Goal: Obtain resource: Obtain resource

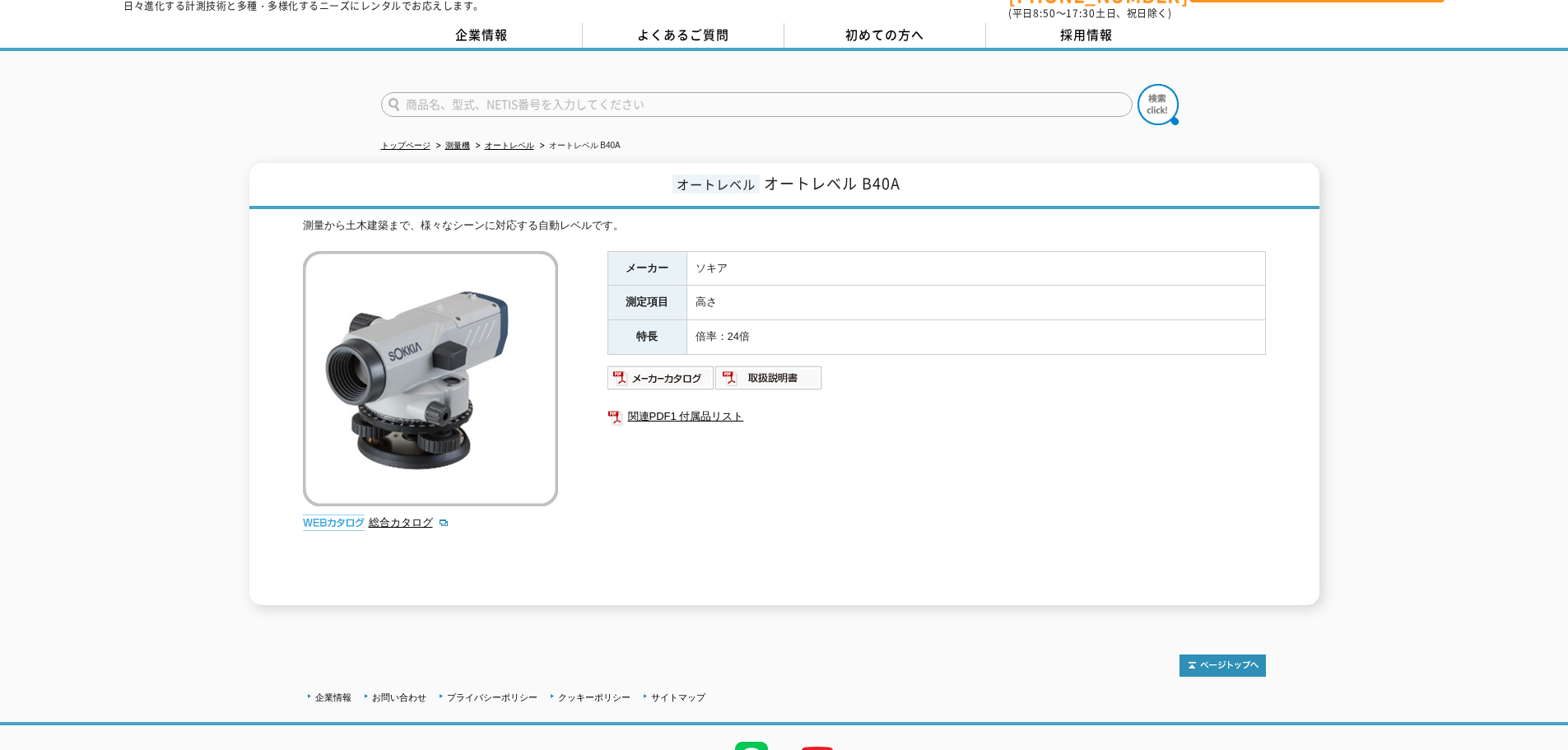
scroll to position [52, 0]
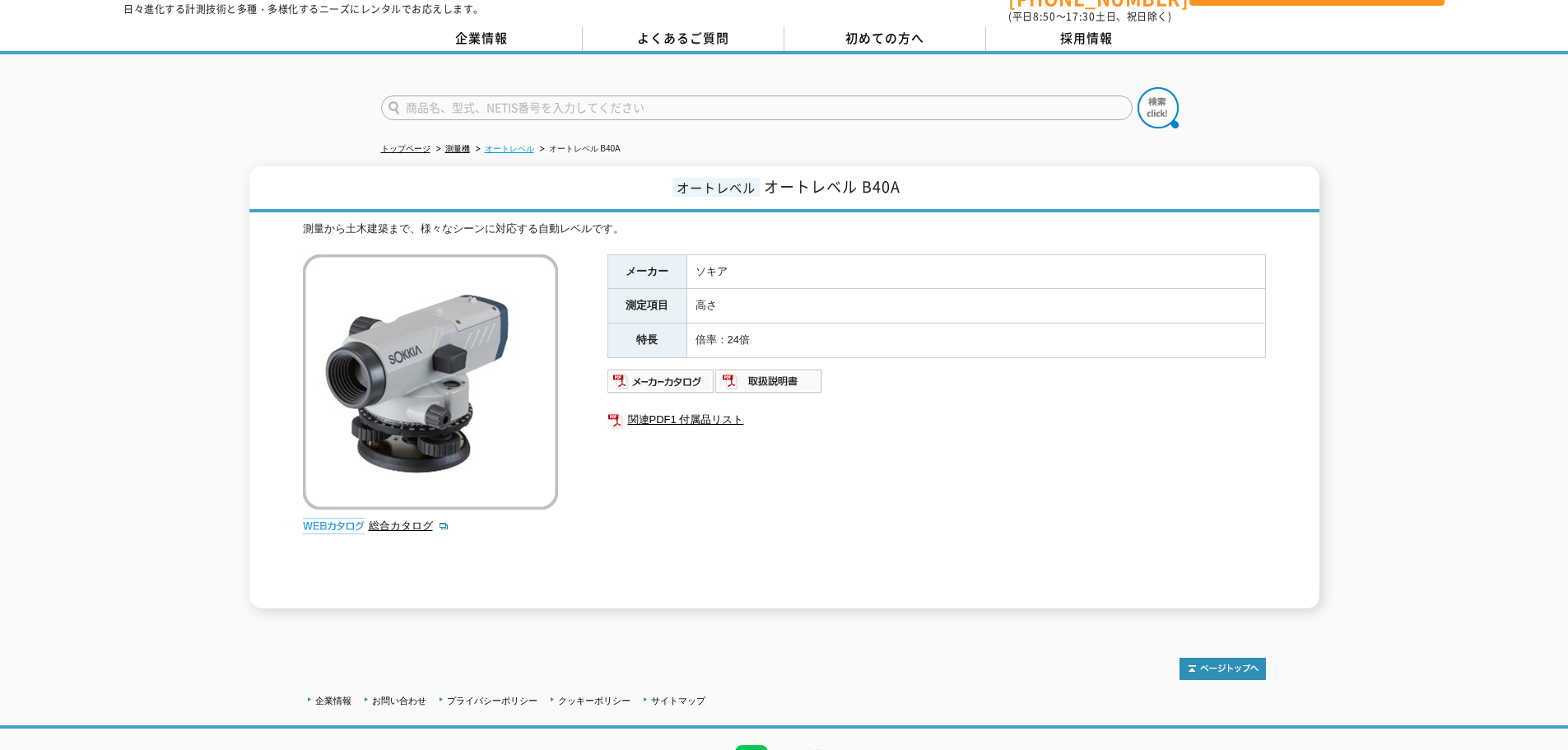
click at [495, 144] on link "オートレベル" at bounding box center [509, 149] width 49 height 9
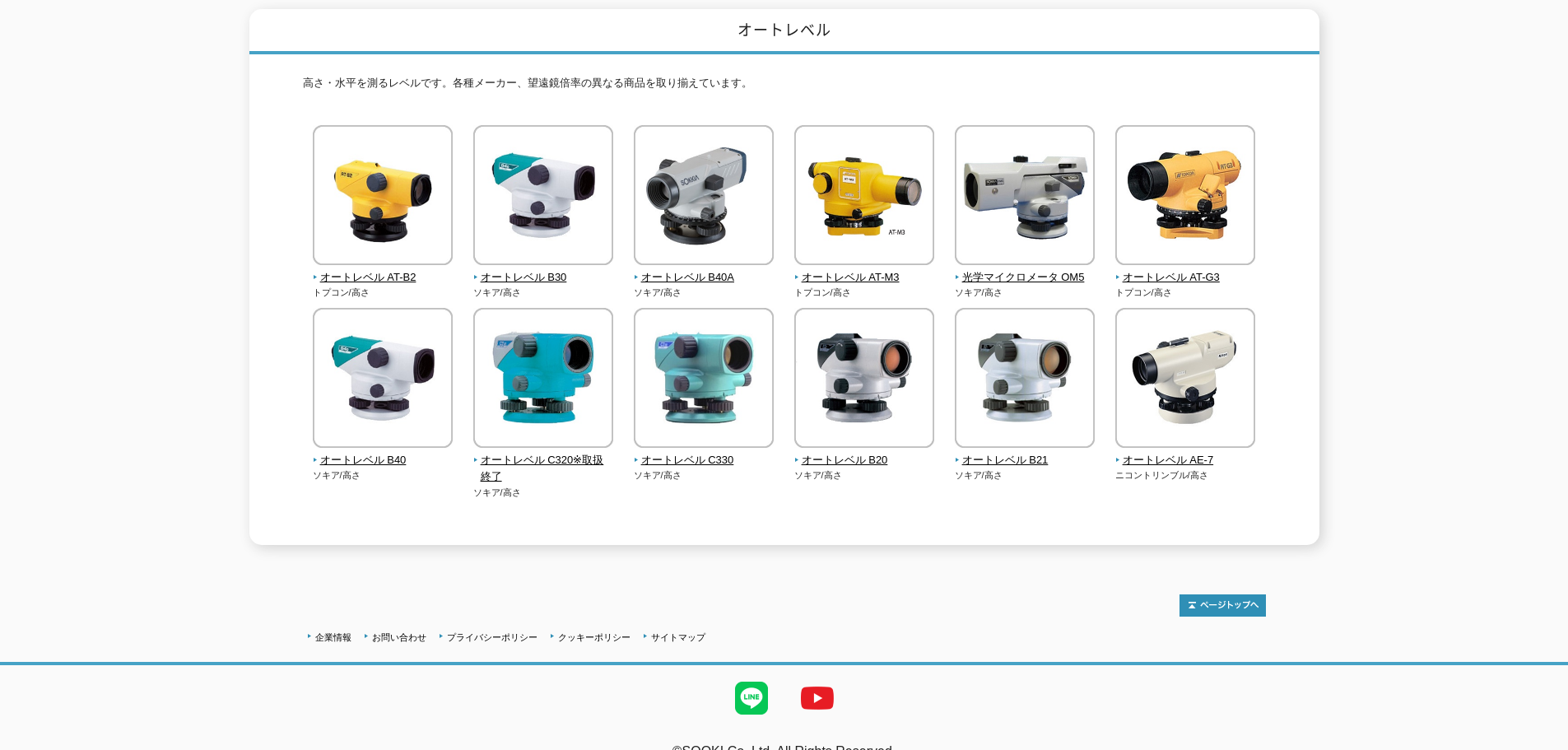
scroll to position [201, 0]
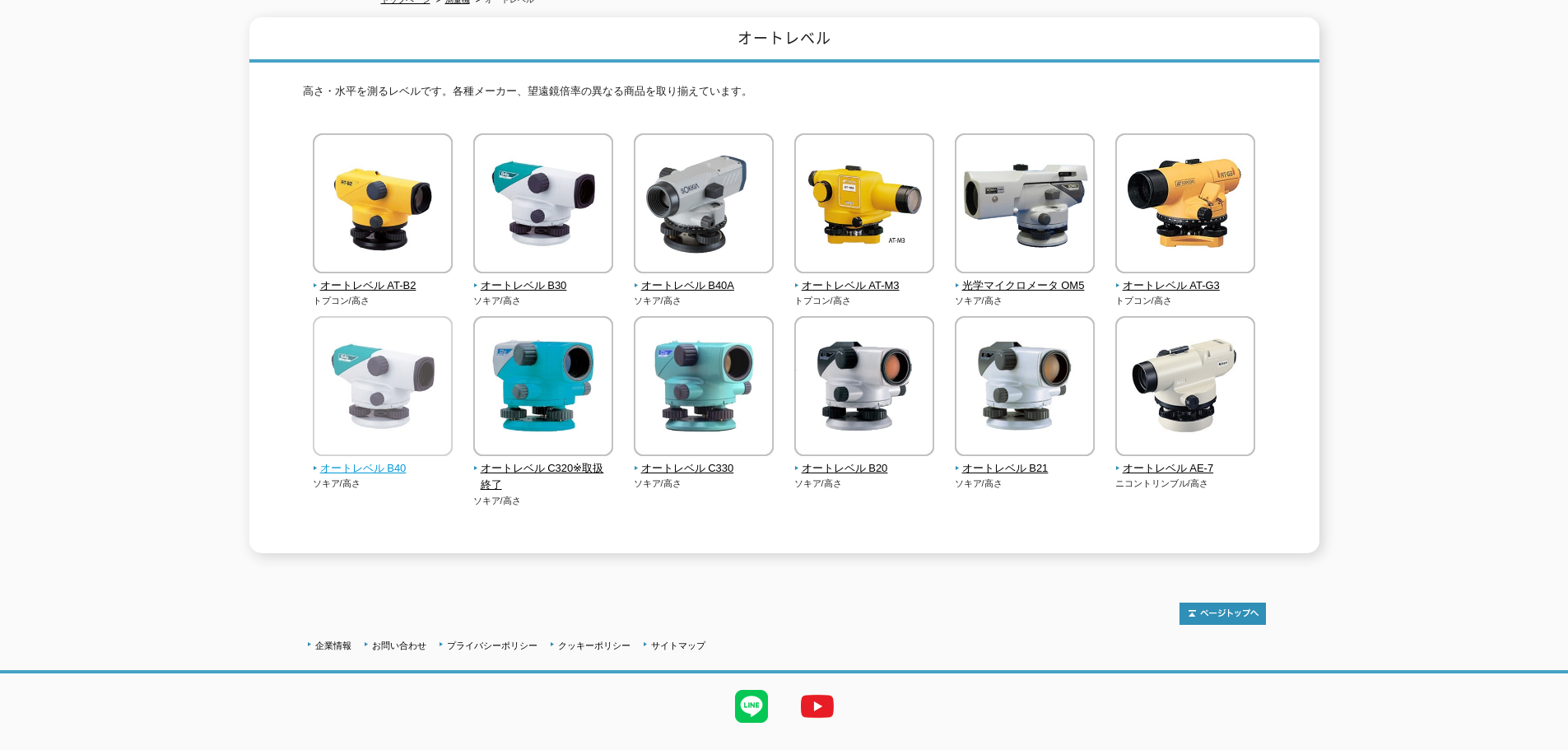
click at [377, 375] on img at bounding box center [382, 388] width 140 height 144
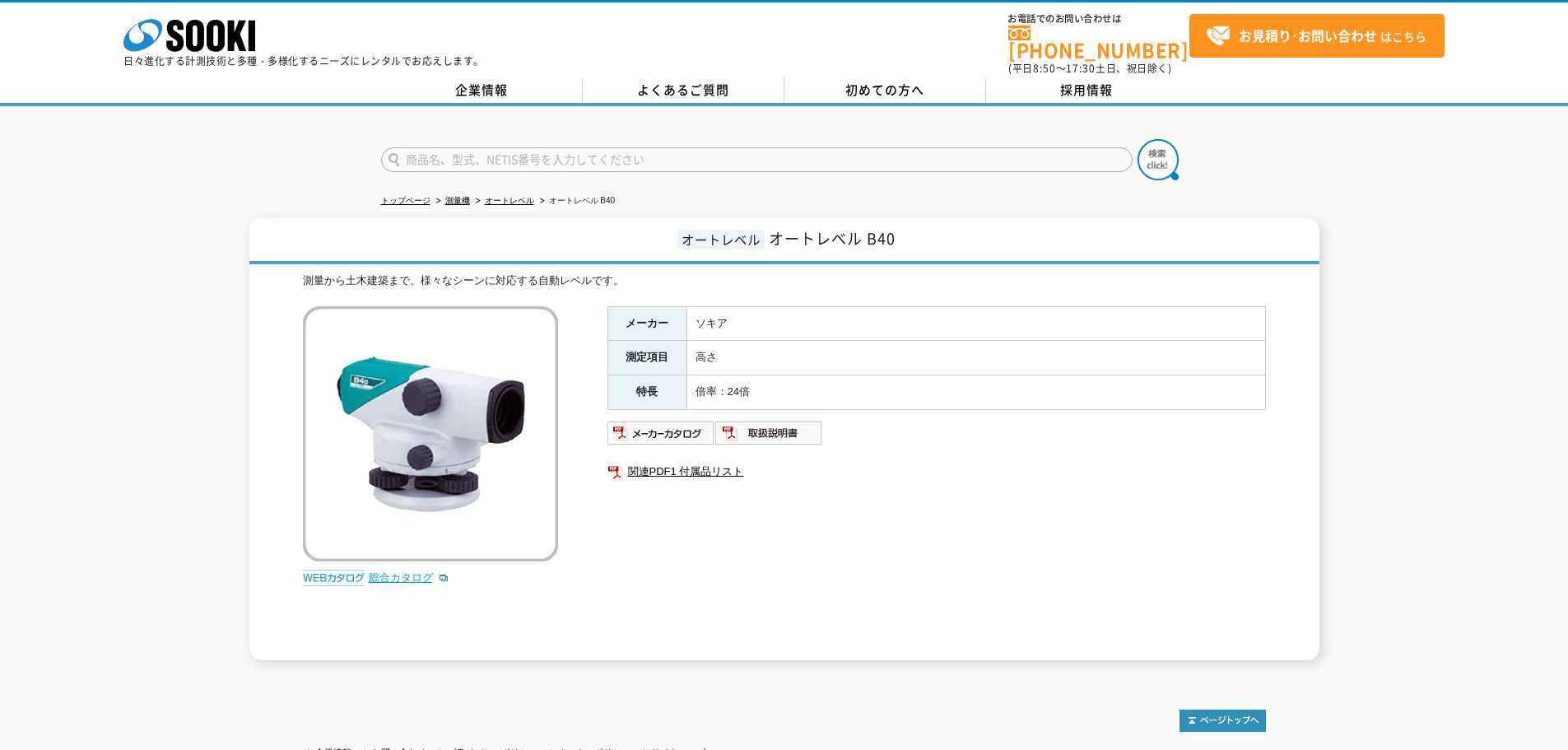
click at [381, 572] on link "総合カタログ" at bounding box center [409, 578] width 81 height 12
